Goal: Information Seeking & Learning: Learn about a topic

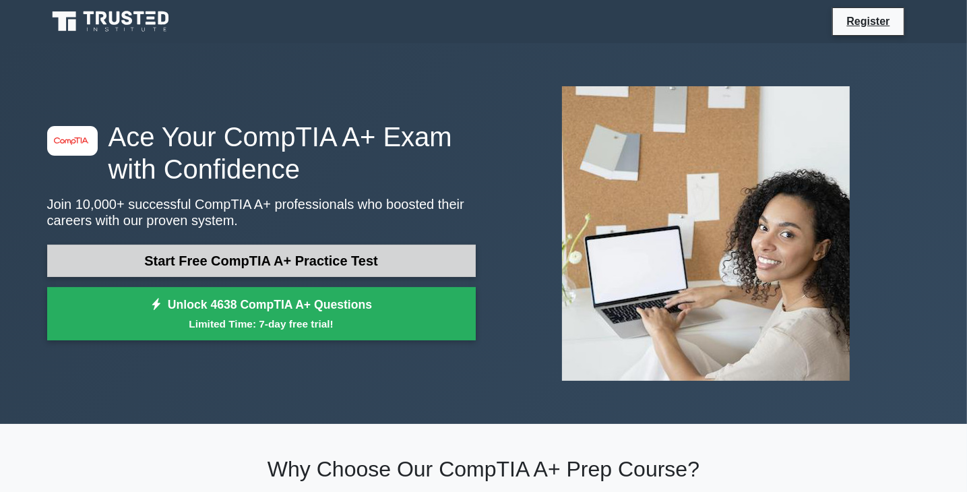
click at [307, 259] on link "Start Free CompTIA A+ Practice Test" at bounding box center [261, 261] width 429 height 32
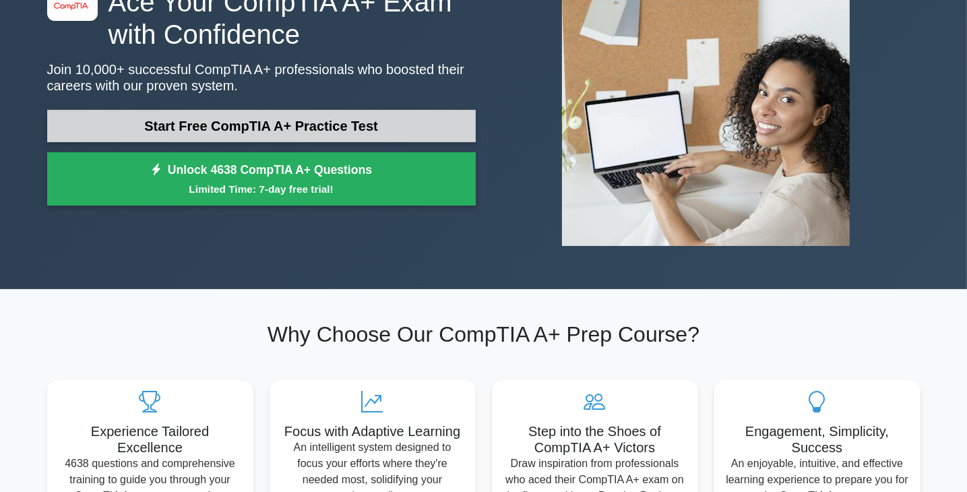
scroll to position [162, 0]
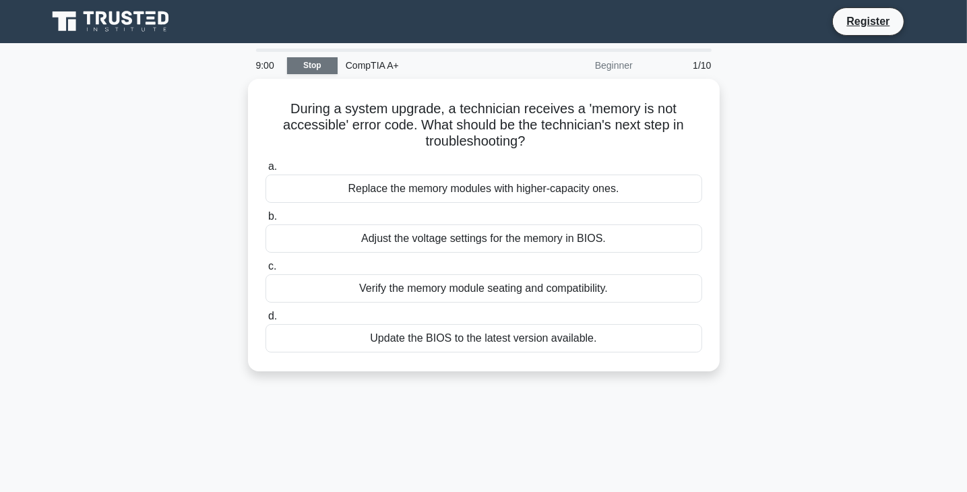
click at [307, 65] on link "Stop" at bounding box center [312, 65] width 51 height 17
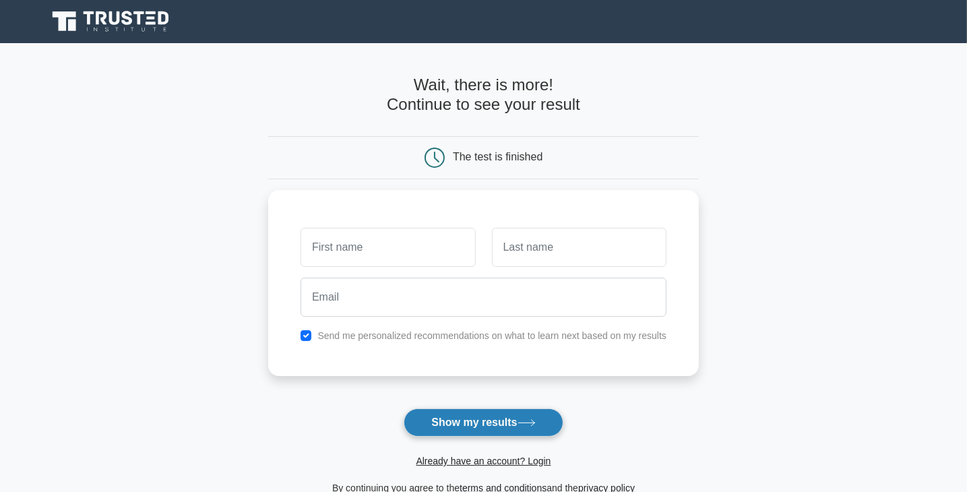
click at [480, 427] on button "Show my results" at bounding box center [483, 422] width 159 height 28
click at [367, 386] on form "Wait, there is more! Continue to see your result The test is finished and the" at bounding box center [483, 285] width 431 height 421
